Goal: Task Accomplishment & Management: Manage account settings

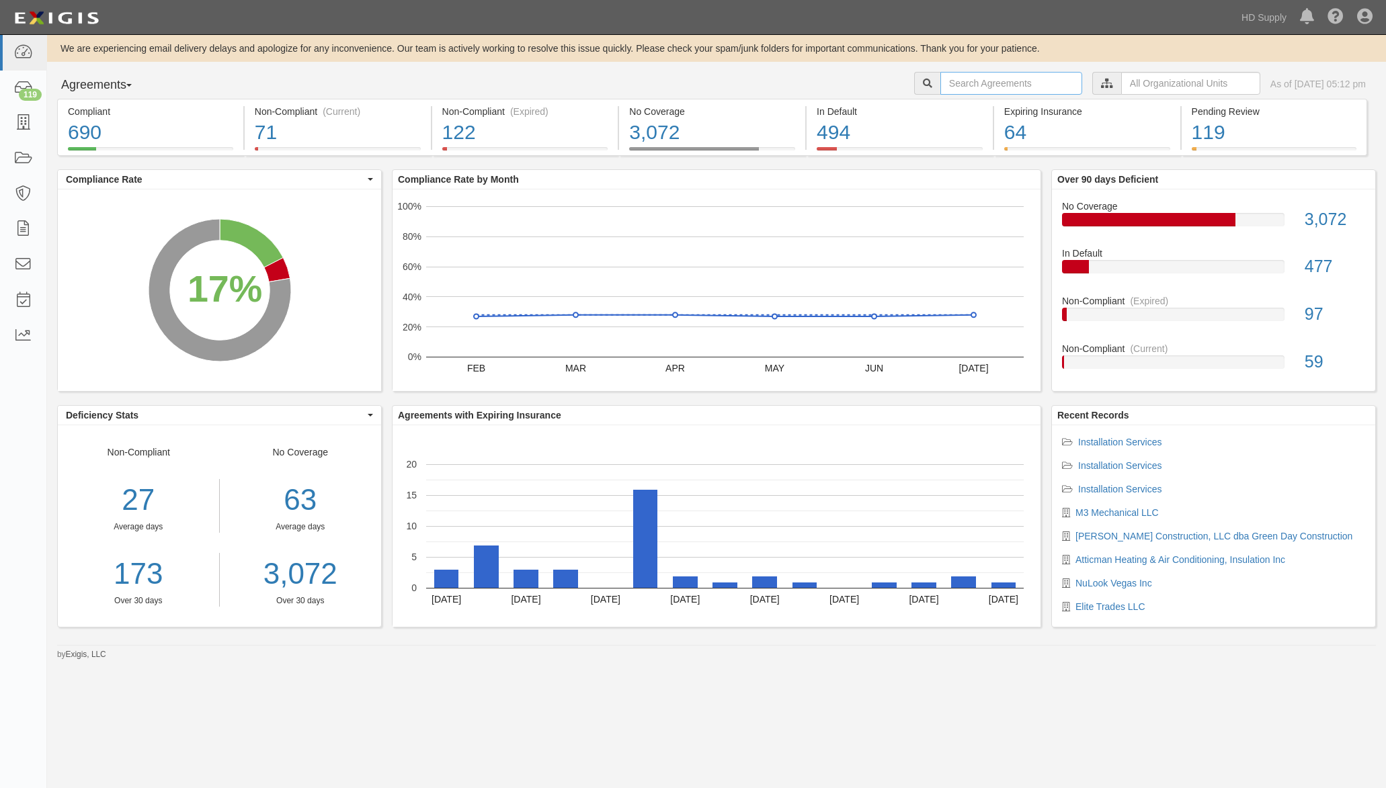
click at [965, 76] on input "text" at bounding box center [1011, 83] width 142 height 23
type input "efficient"
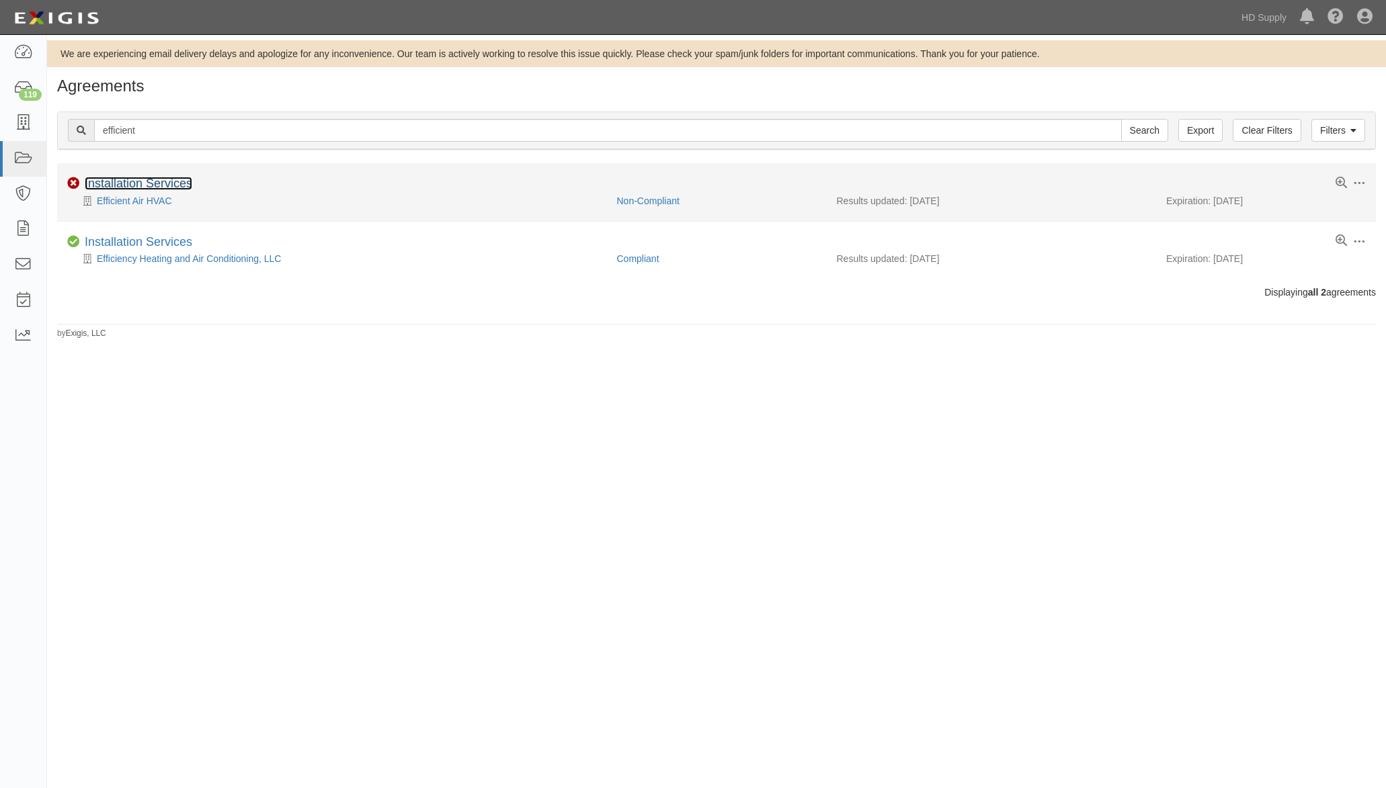
click at [153, 182] on link "Installation Services" at bounding box center [139, 183] width 108 height 13
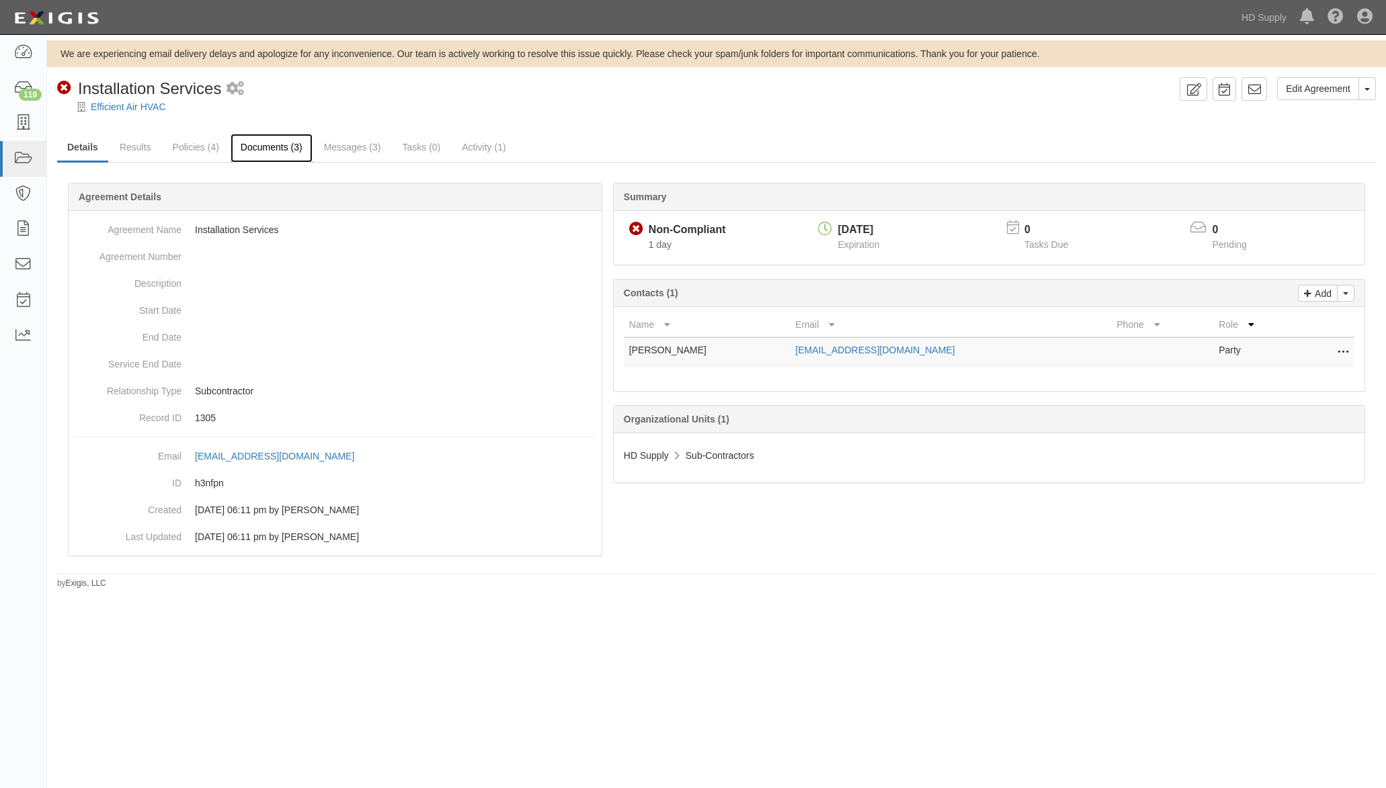
click at [279, 151] on link "Documents (3)" at bounding box center [272, 148] width 82 height 29
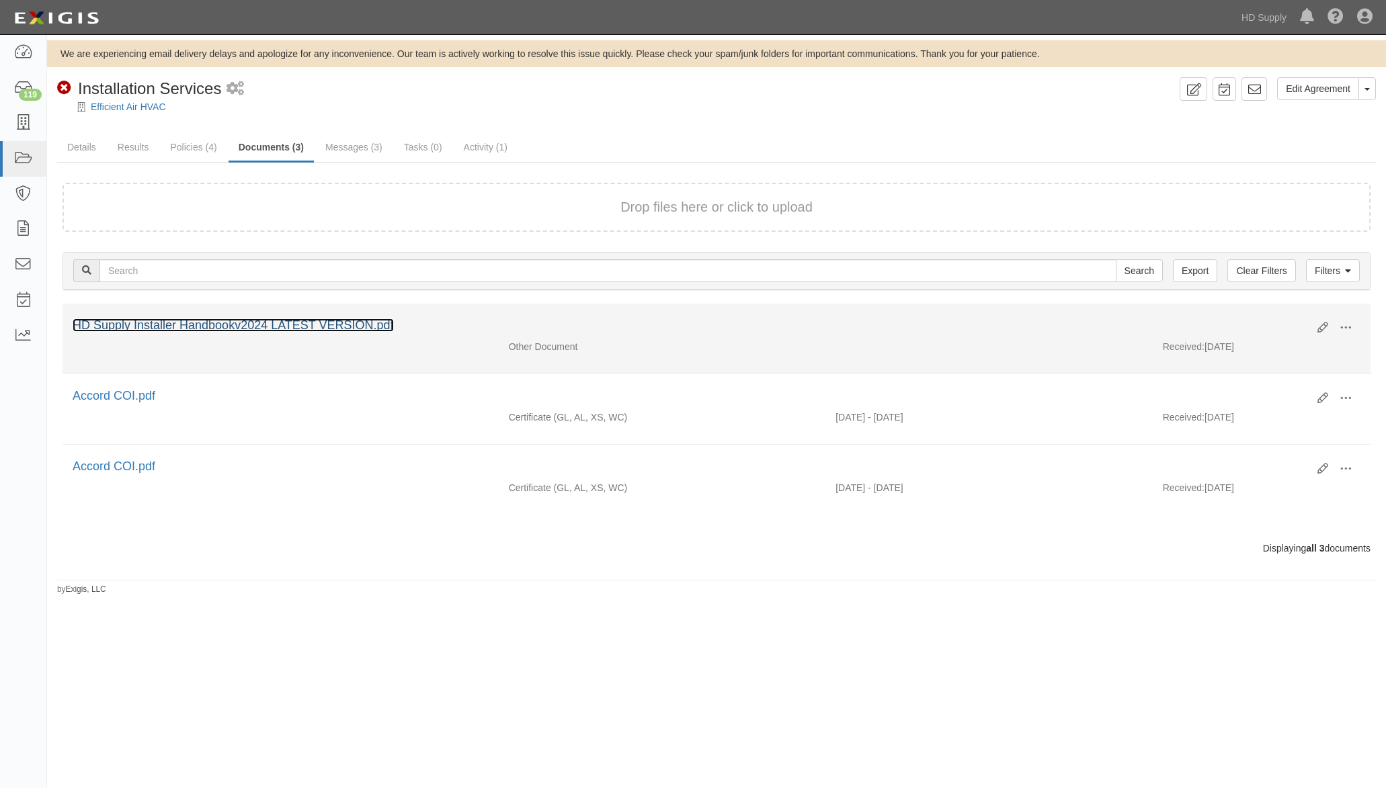
click at [194, 327] on link "HD Supply Installer Handbookv2024 LATEST VERSION.pdf" at bounding box center [233, 325] width 321 height 13
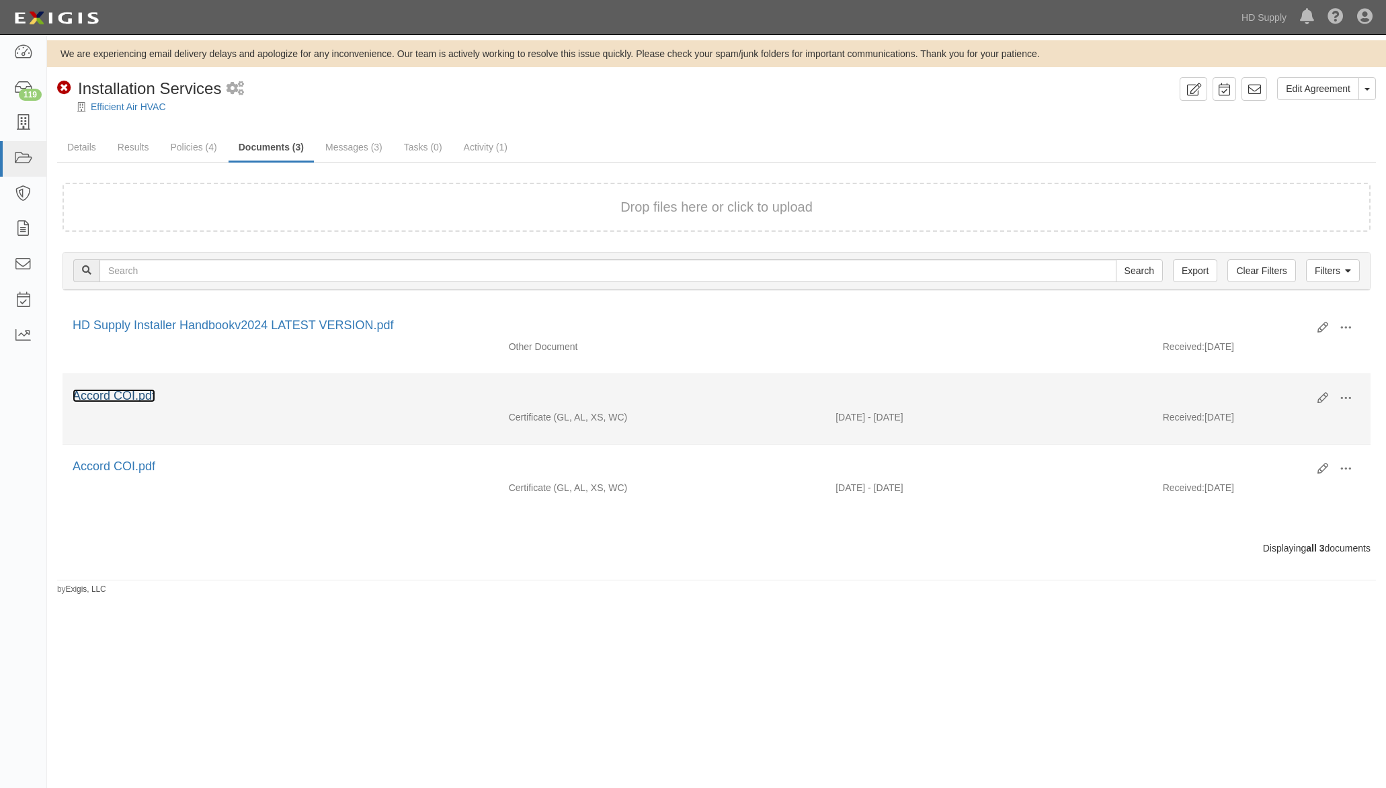
click at [130, 393] on link "Accord COI.pdf" at bounding box center [114, 395] width 83 height 13
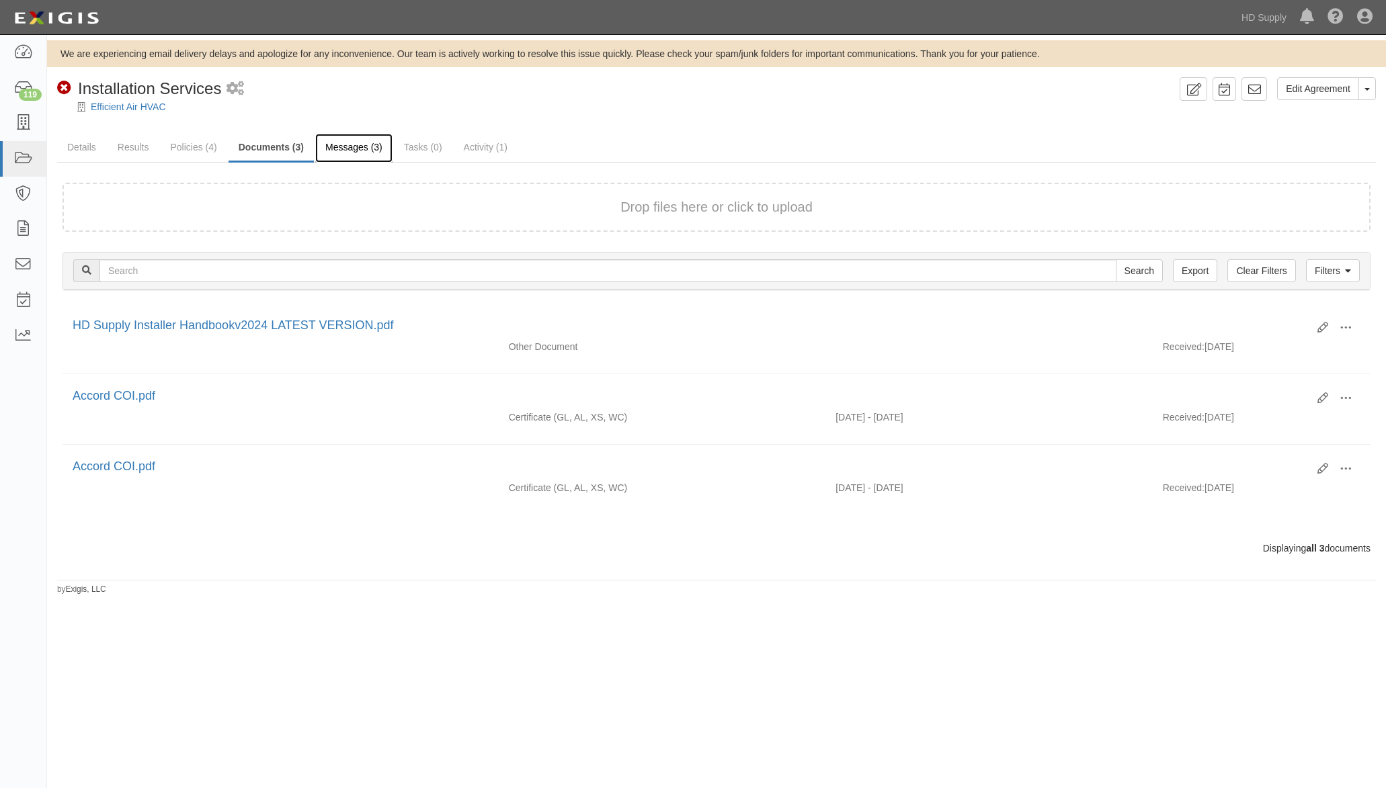
click at [360, 153] on link "Messages (3)" at bounding box center [353, 148] width 77 height 29
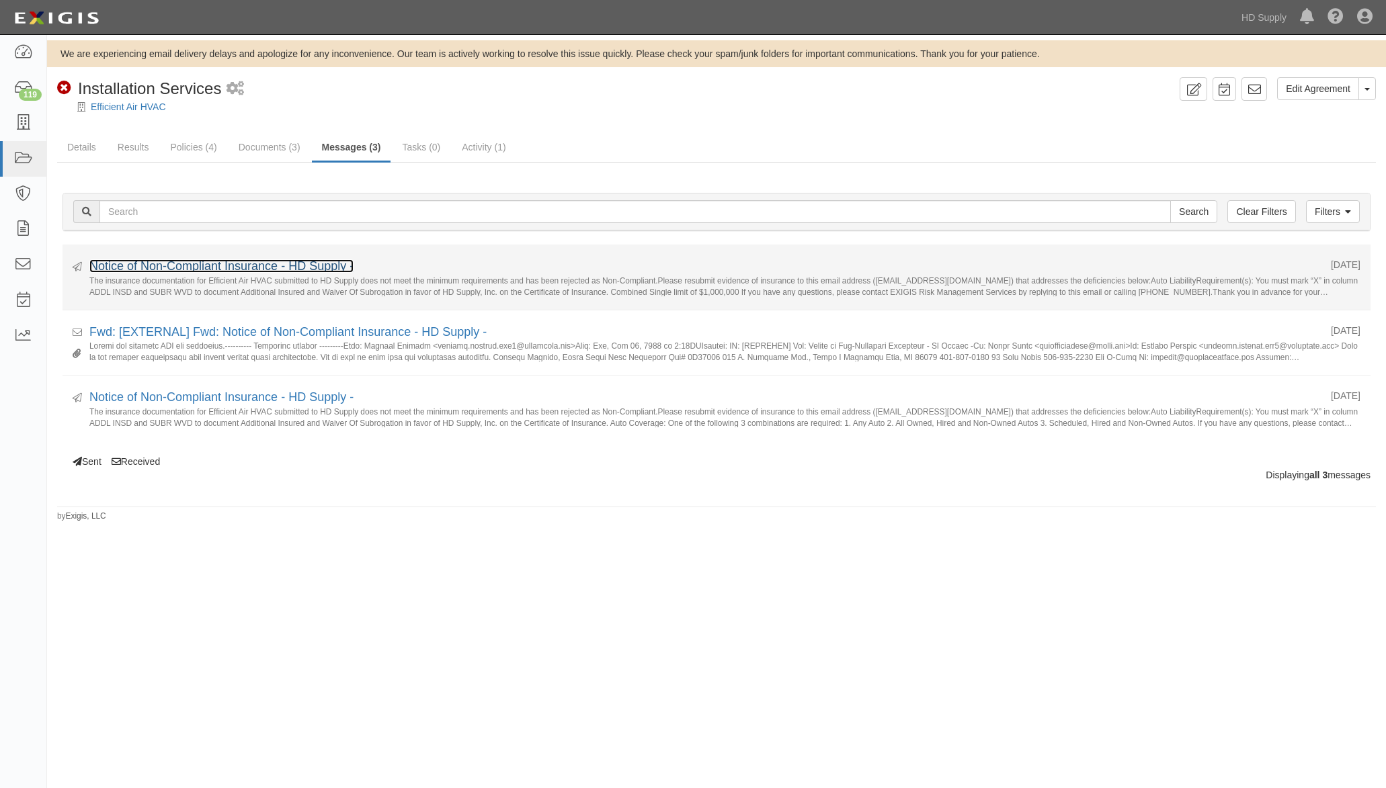
click at [239, 264] on link "Notice of Non-Compliant Insurance - HD Supply -" at bounding box center [221, 265] width 264 height 13
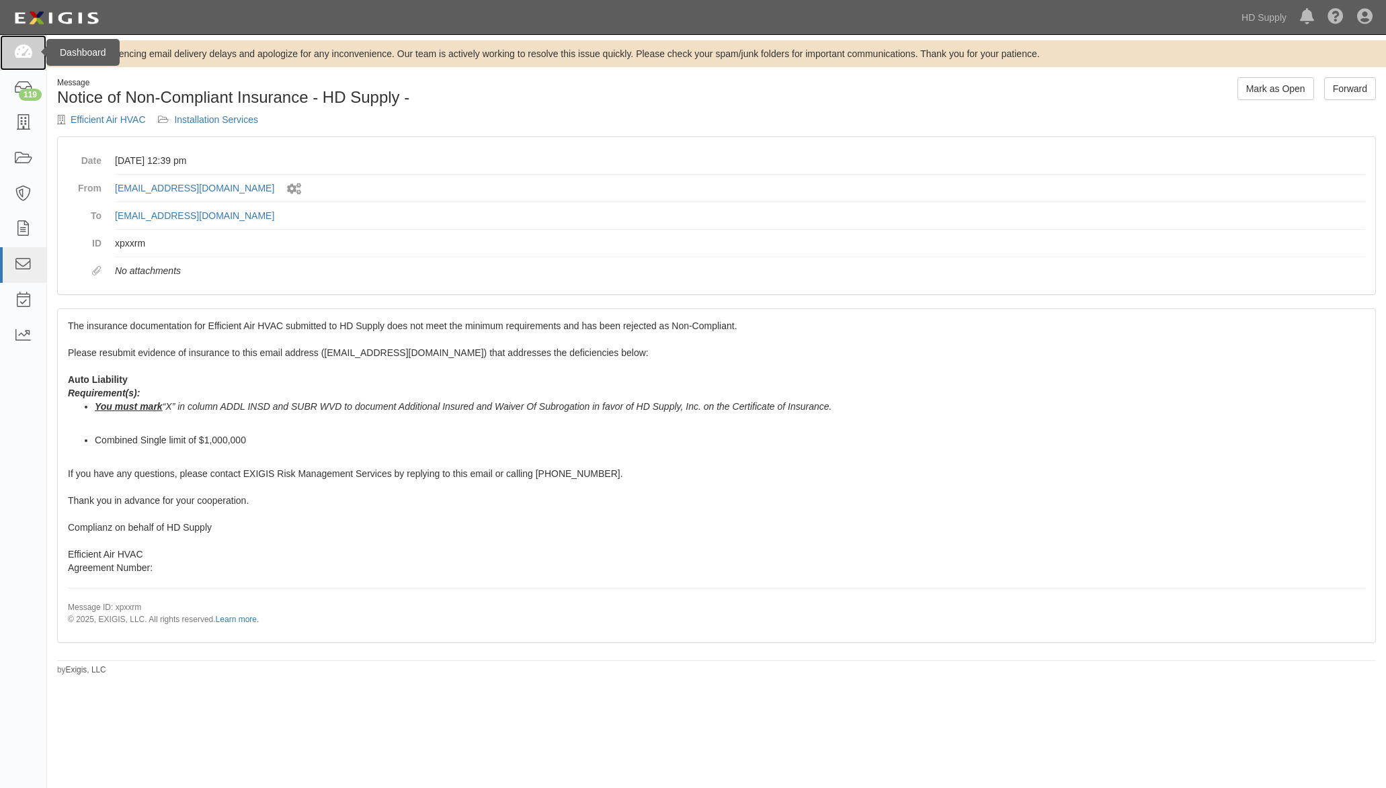
click at [29, 56] on icon at bounding box center [22, 52] width 19 height 15
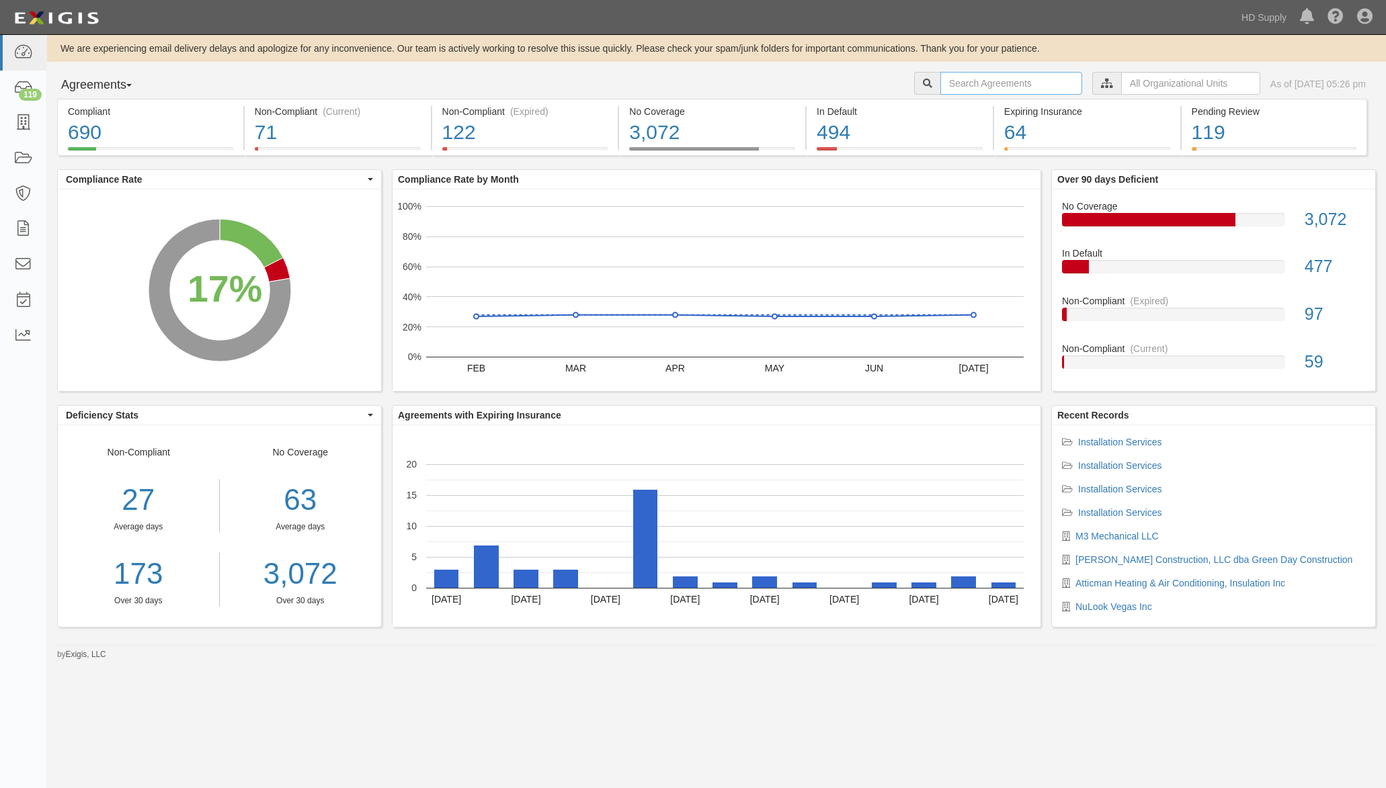
click at [998, 83] on input "text" at bounding box center [1011, 83] width 142 height 23
type input "tnz"
click at [1002, 85] on input "tnz" at bounding box center [1011, 83] width 142 height 23
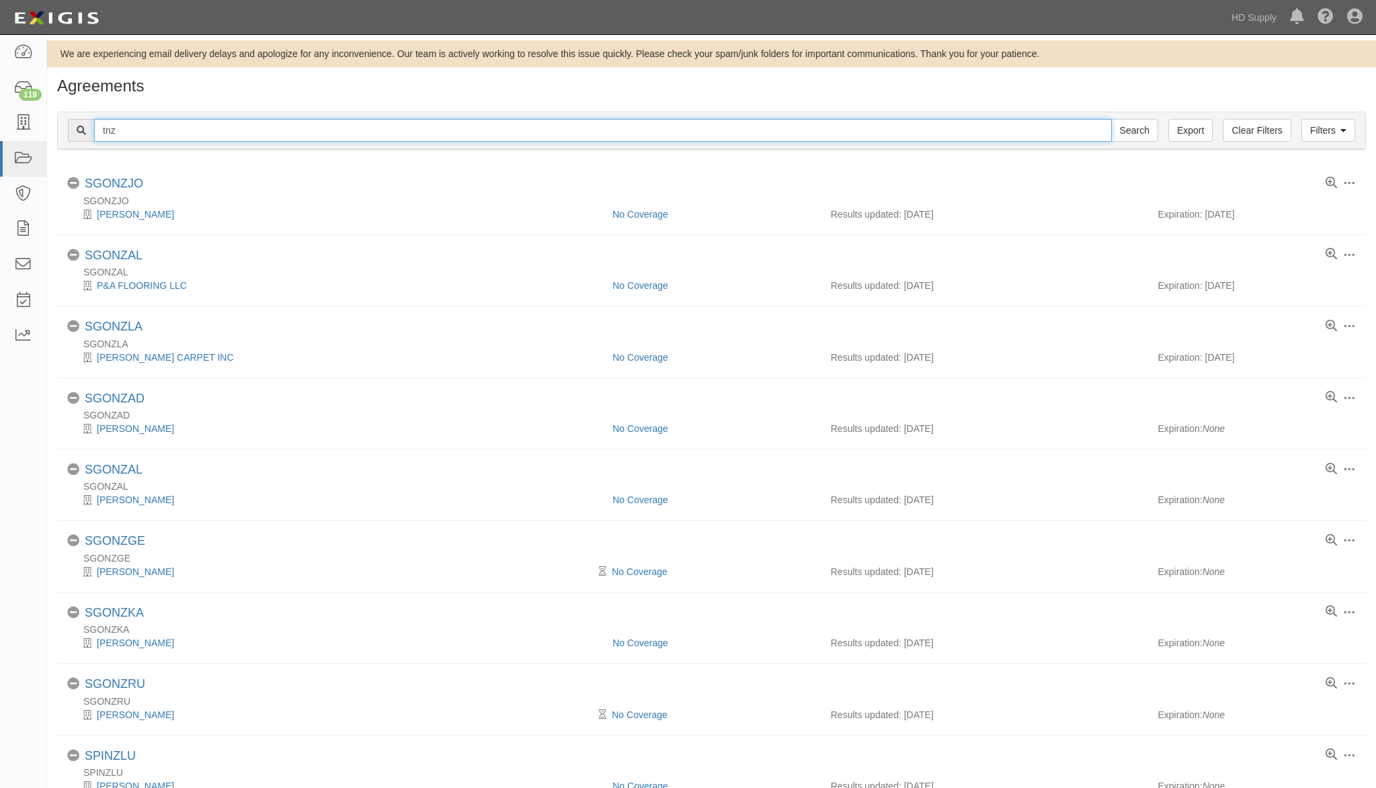
click at [188, 138] on input "tnz" at bounding box center [603, 130] width 1018 height 23
type input "TNZ Services LLC"
click at [1146, 129] on input "Search" at bounding box center [1134, 130] width 47 height 23
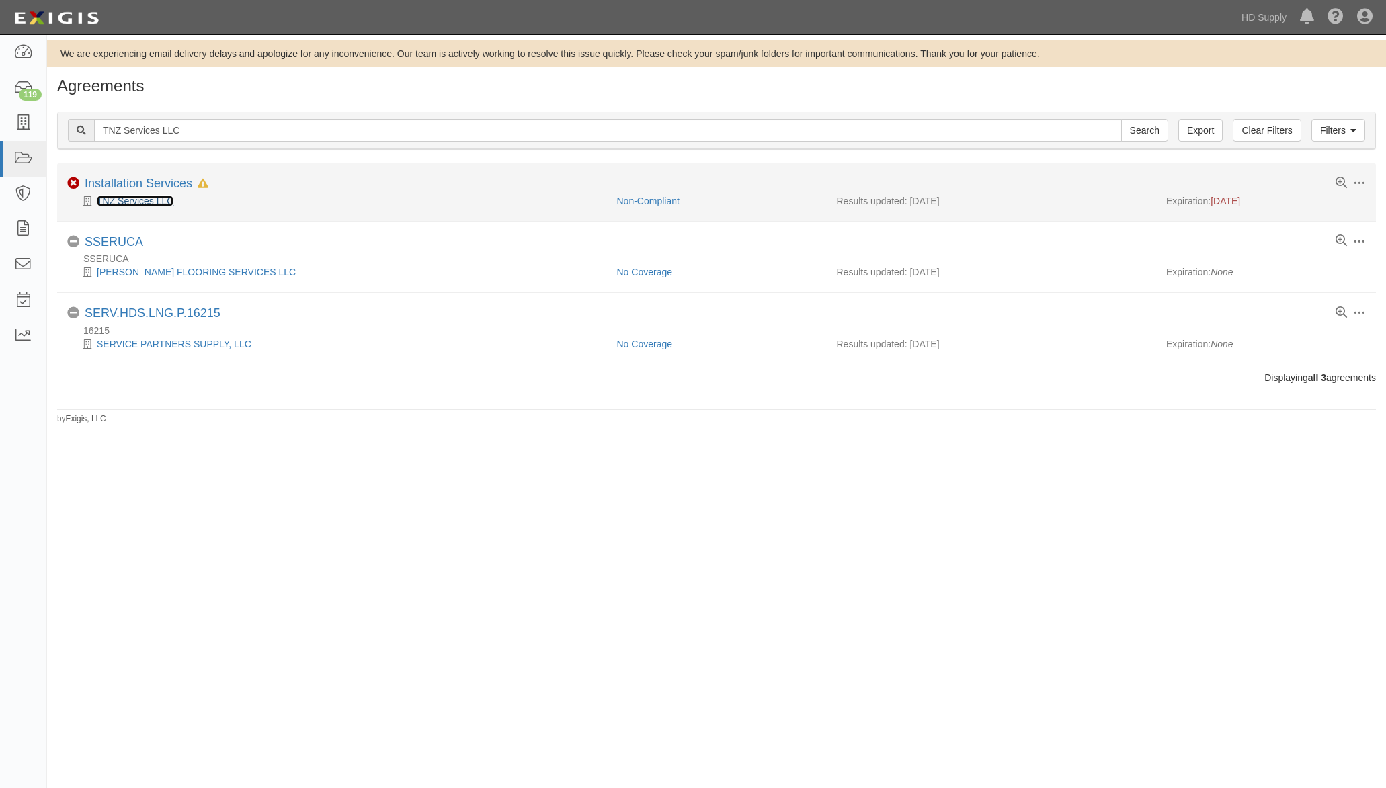
click at [137, 198] on link "TNZ Services LLC" at bounding box center [135, 201] width 77 height 11
click at [132, 204] on link "TNZ Services LLC" at bounding box center [135, 201] width 77 height 11
click at [122, 178] on link "Installation Services" at bounding box center [139, 183] width 108 height 13
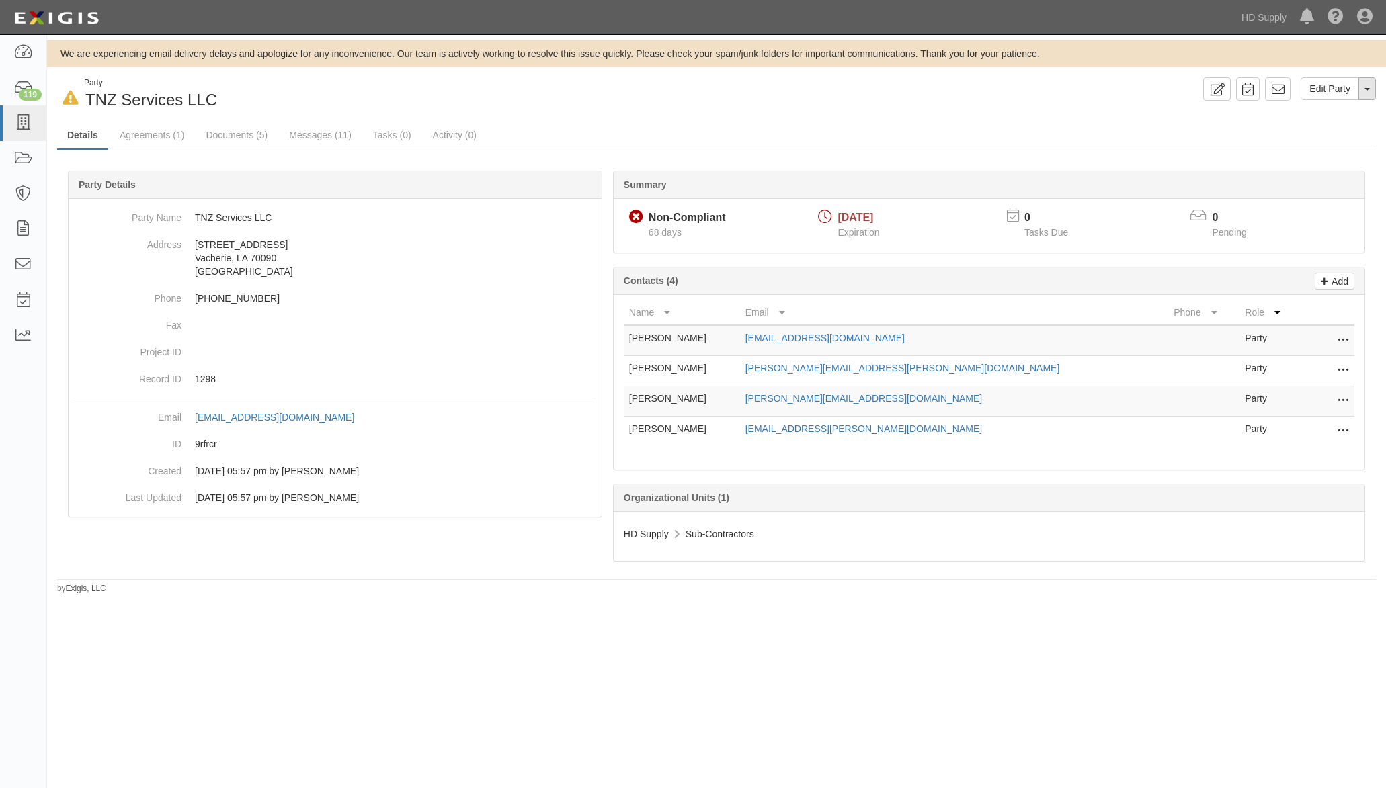
click at [1365, 89] on span "button" at bounding box center [1366, 89] width 5 height 3
click at [1315, 133] on link "Archive Party" at bounding box center [1322, 131] width 106 height 17
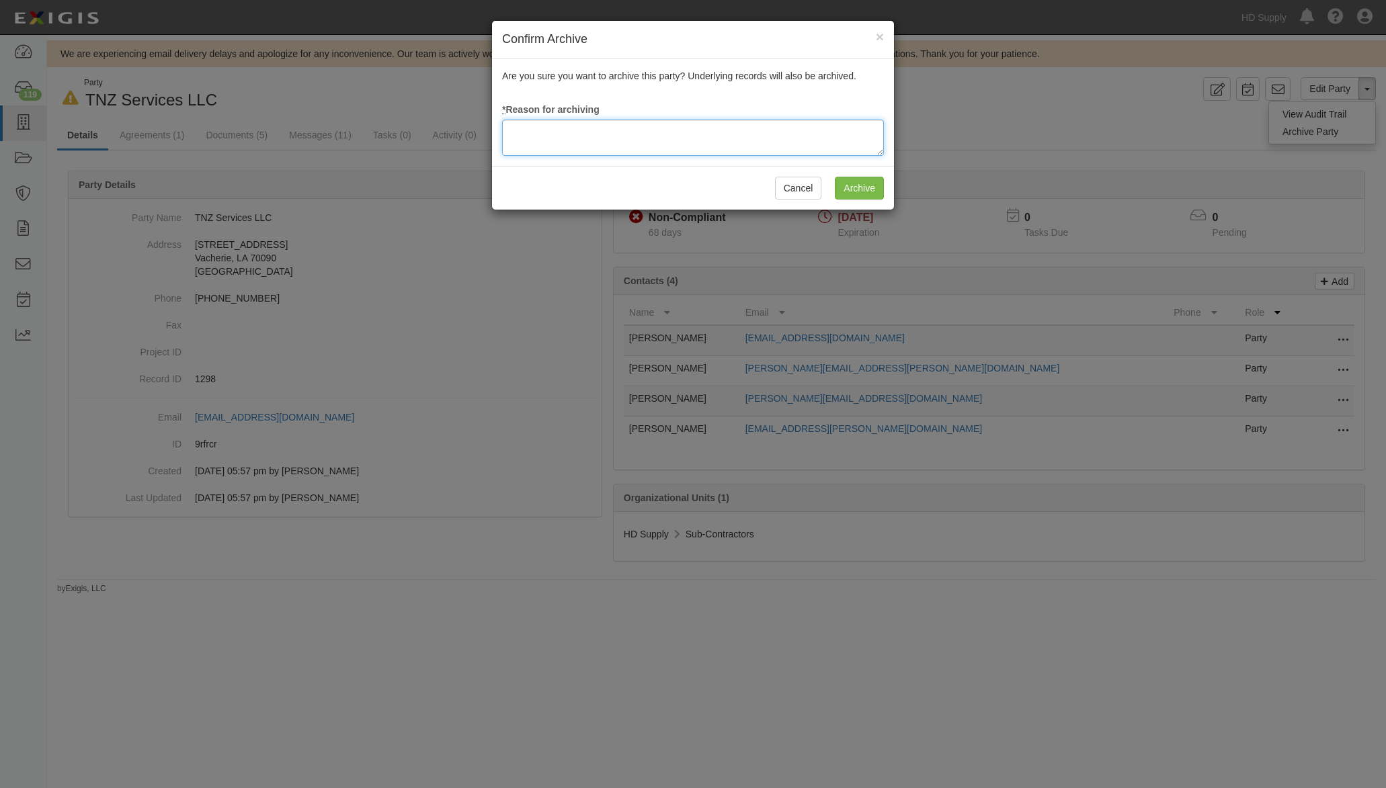
click at [603, 132] on textarea at bounding box center [693, 138] width 382 height 36
type textarea "non-compliance"
click at [850, 183] on input "Archive" at bounding box center [859, 188] width 49 height 23
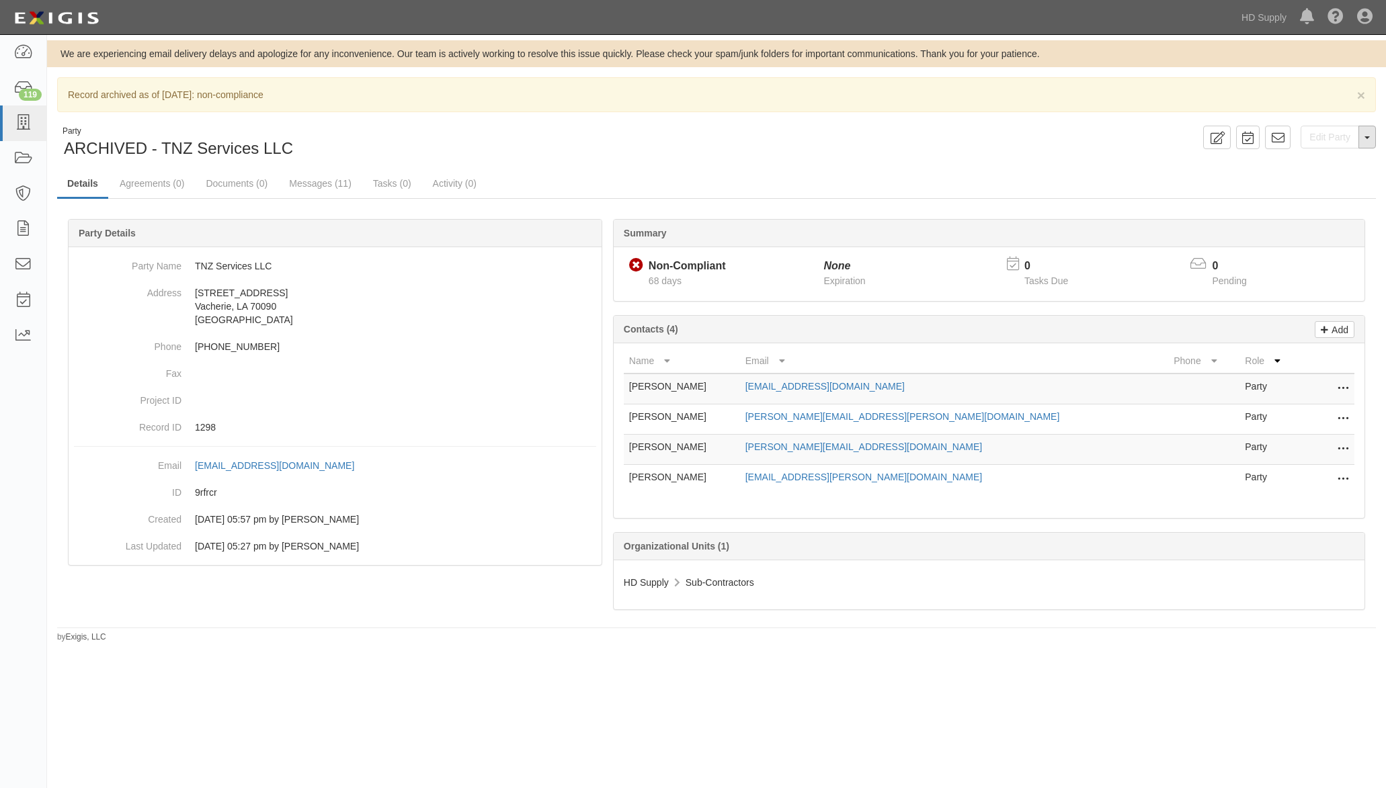
click at [1369, 136] on button "Toggle Party Dropdown" at bounding box center [1366, 137] width 17 height 23
click at [1015, 132] on div "Edit Party Toggle Party Dropdown View Audit Trail Unarchive Party Send Message …" at bounding box center [1050, 138] width 669 height 24
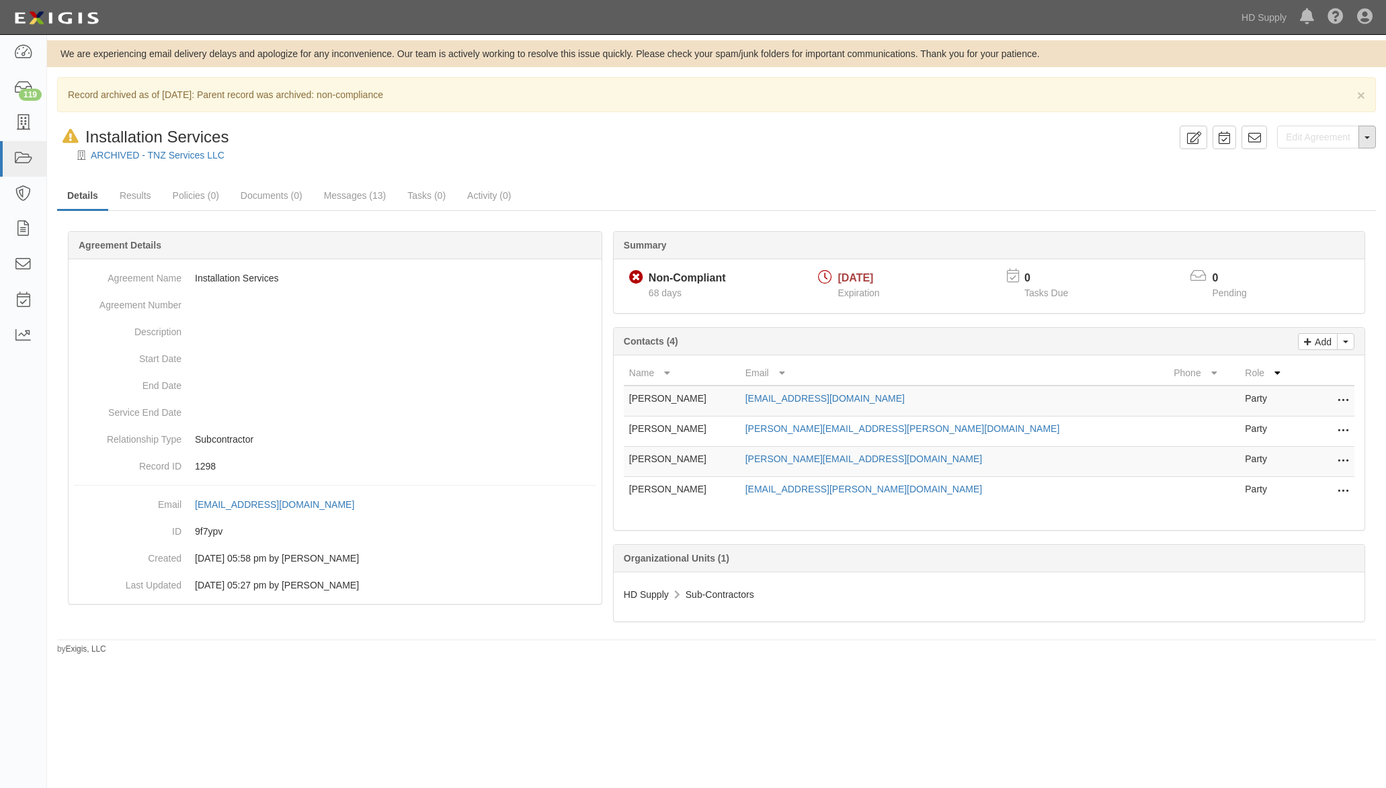
click at [1373, 136] on button "Toggle Agreement Dropdown" at bounding box center [1366, 137] width 17 height 23
click at [866, 147] on div "In Default since [DATE] Installation Services" at bounding box center [615, 137] width 1117 height 23
